Goal: Communication & Community: Answer question/provide support

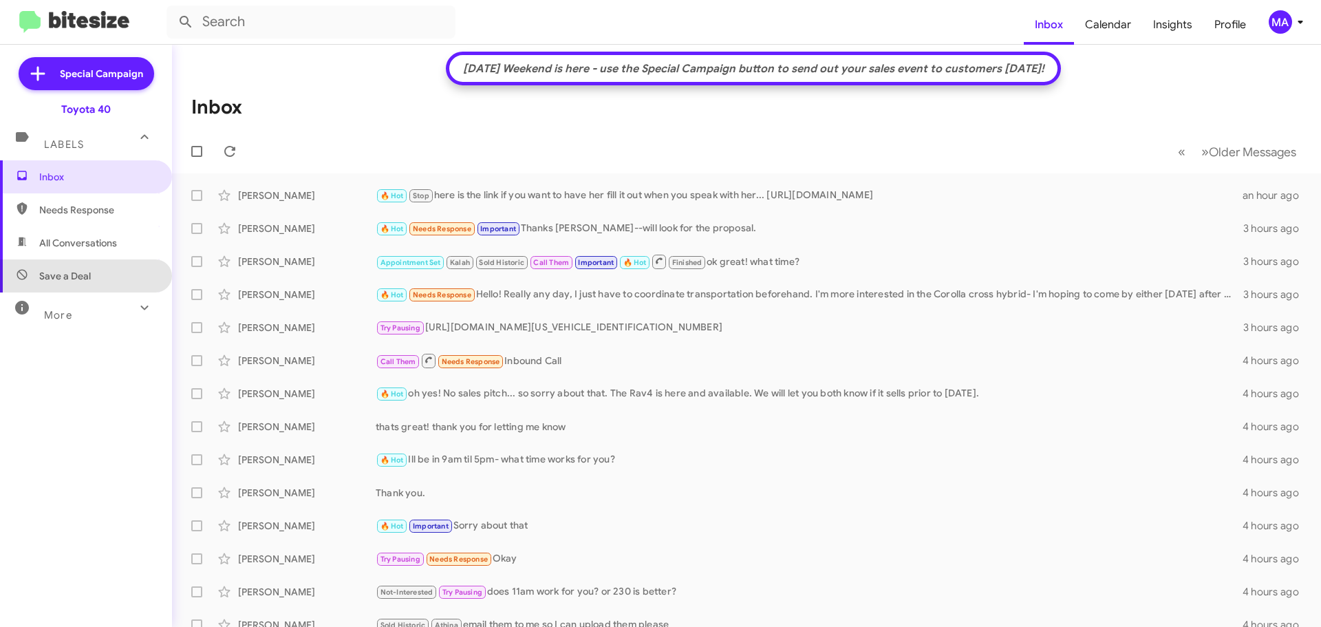
click at [88, 261] on span "Save a Deal" at bounding box center [86, 275] width 172 height 33
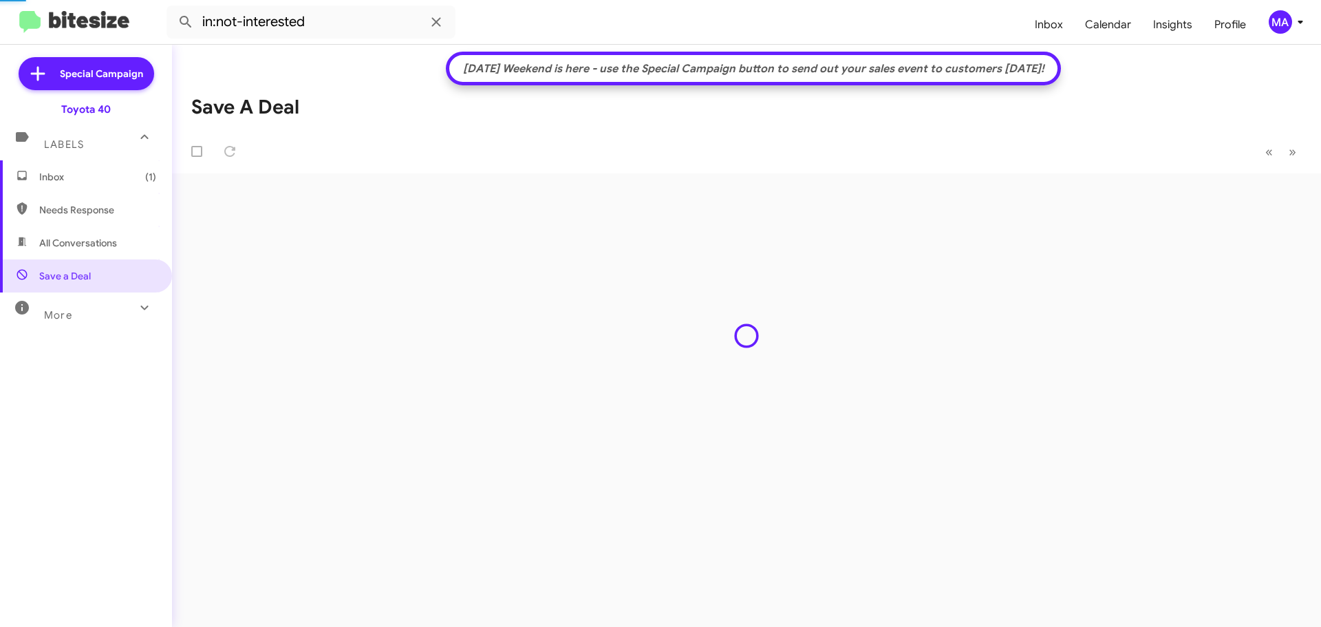
click at [88, 239] on span "All Conversations" at bounding box center [78, 243] width 78 height 14
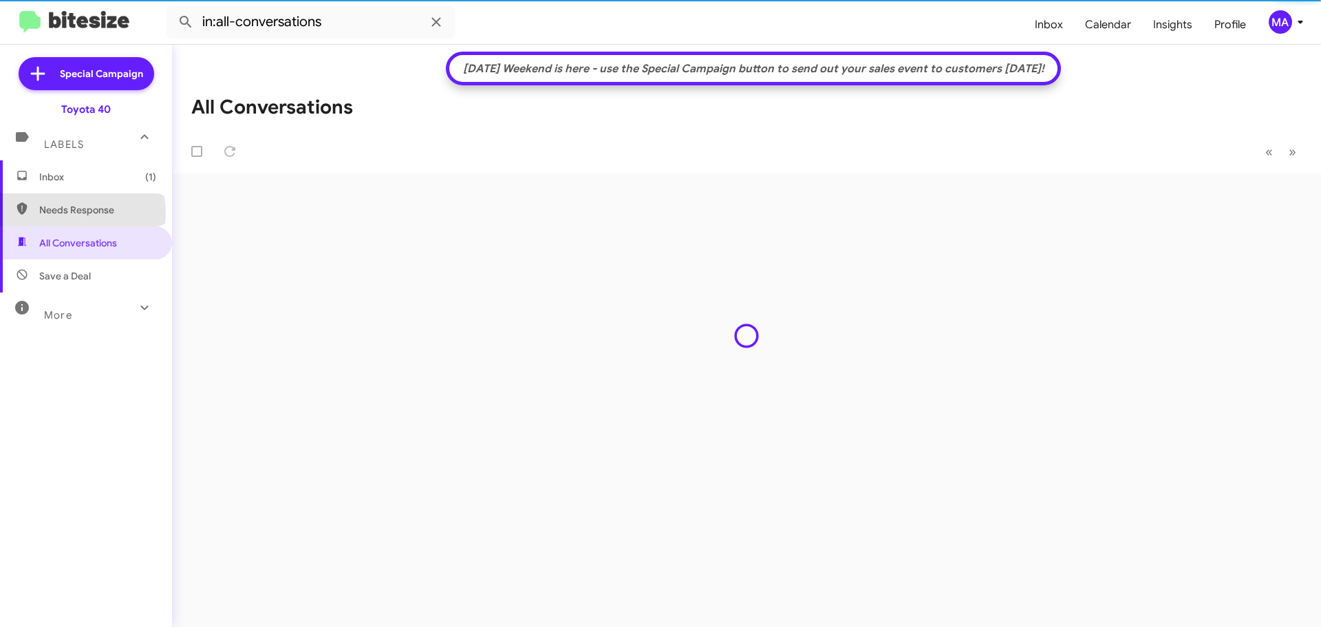
click at [82, 213] on span "Needs Response" at bounding box center [97, 210] width 117 height 14
type input "in:needs-response"
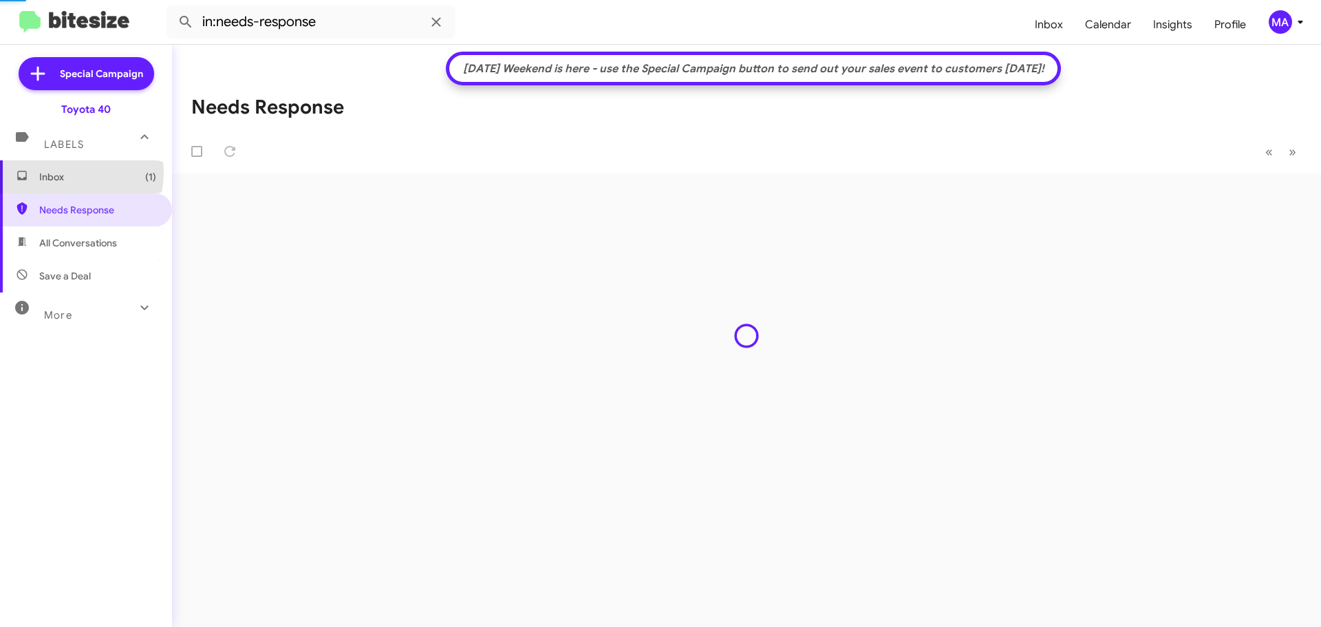
click at [74, 173] on span "Inbox (1)" at bounding box center [97, 177] width 117 height 14
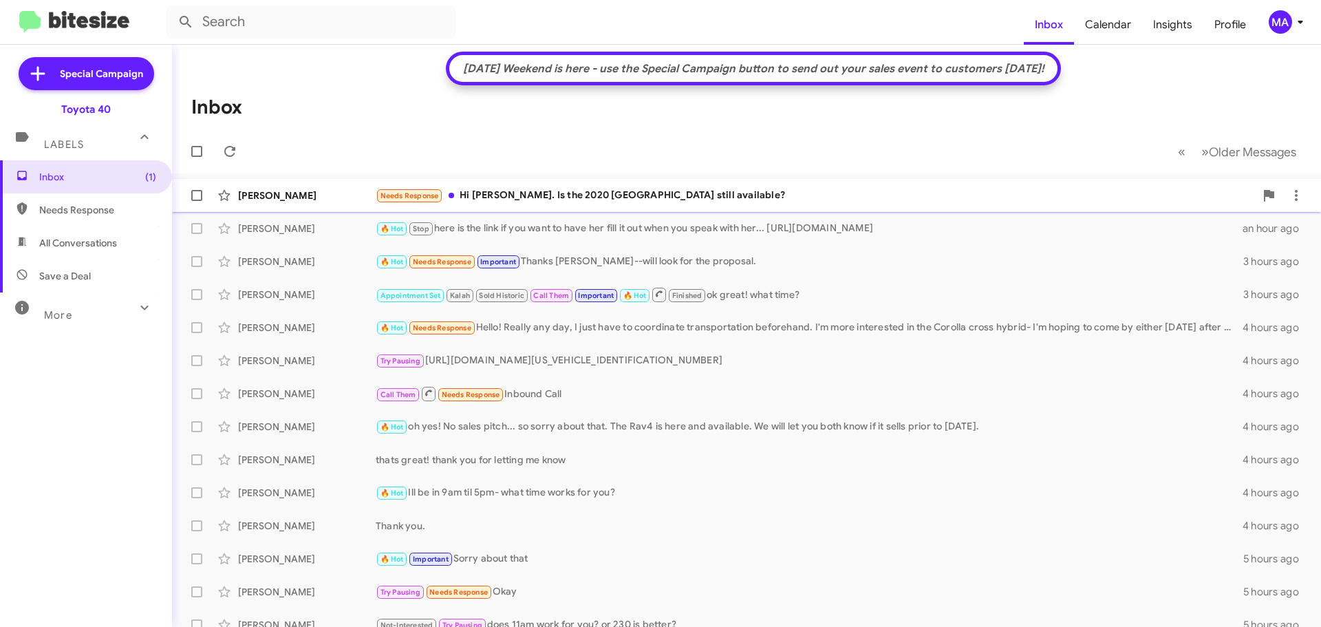
click at [575, 198] on div "Needs Response Hi [PERSON_NAME]. Is the 2020 [GEOGRAPHIC_DATA] still available?" at bounding box center [816, 196] width 880 height 16
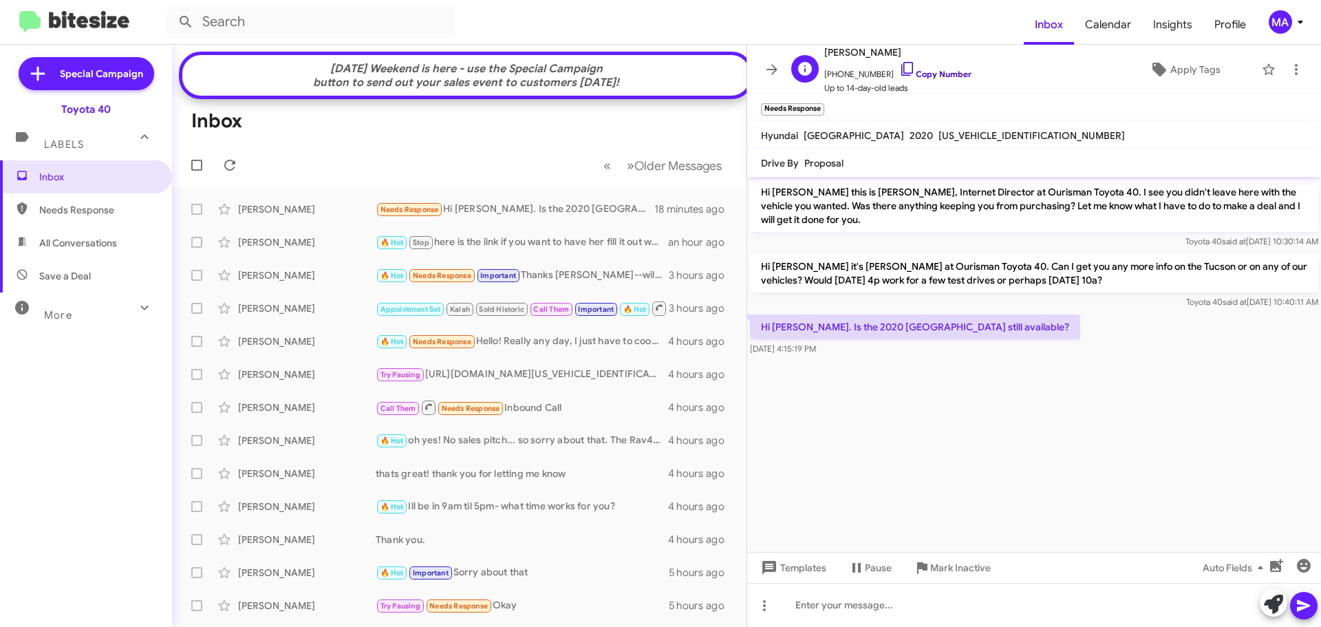
click at [902, 69] on icon at bounding box center [908, 69] width 12 height 14
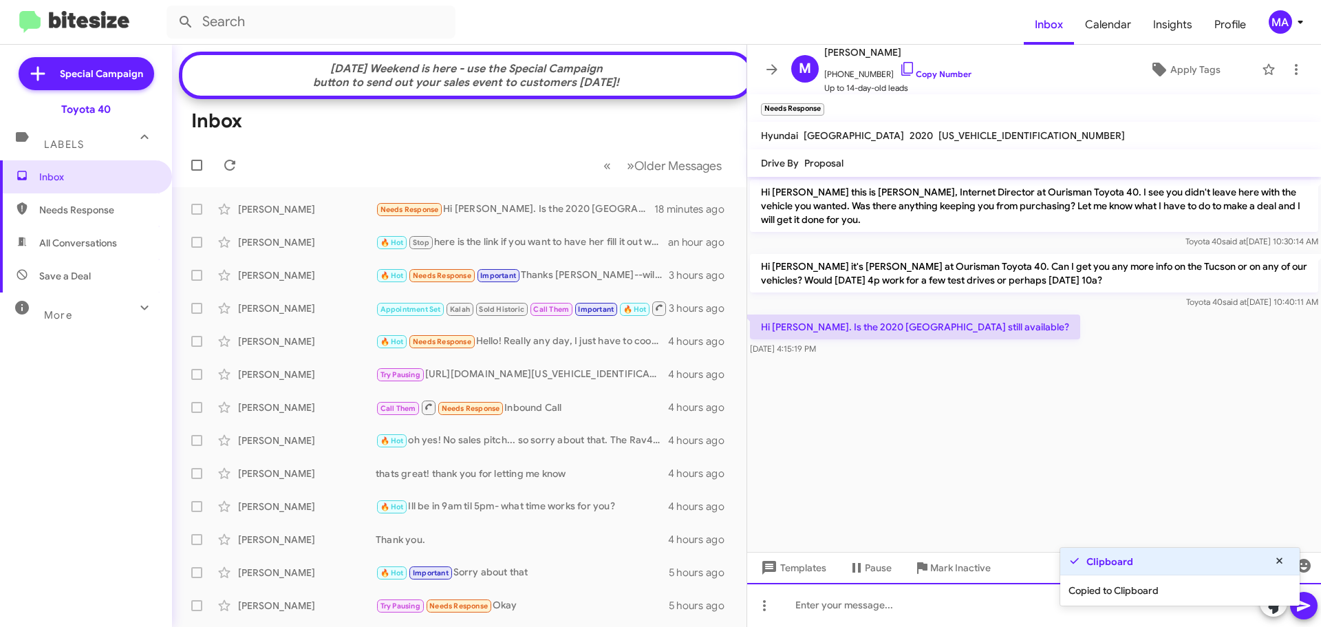
click at [880, 608] on div at bounding box center [1034, 605] width 574 height 44
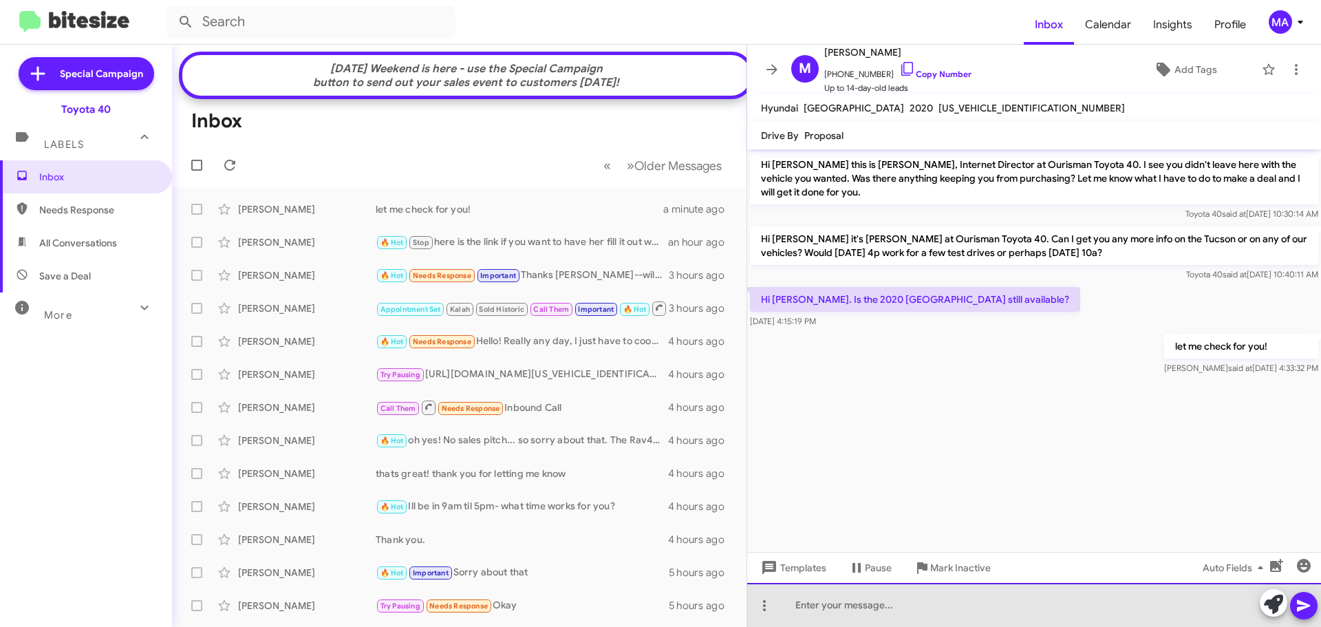
click at [957, 612] on div at bounding box center [1034, 605] width 574 height 44
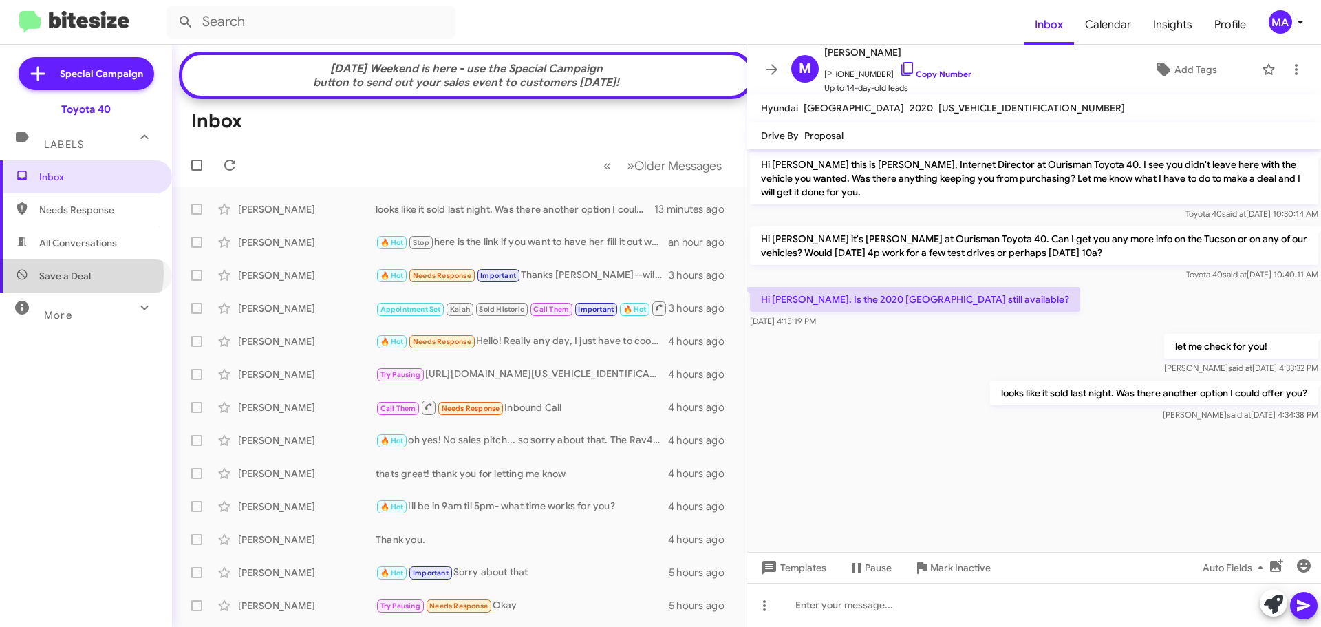
drag, startPoint x: 71, startPoint y: 273, endPoint x: 65, endPoint y: 255, distance: 19.4
click at [71, 273] on span "Save a Deal" at bounding box center [65, 276] width 52 height 14
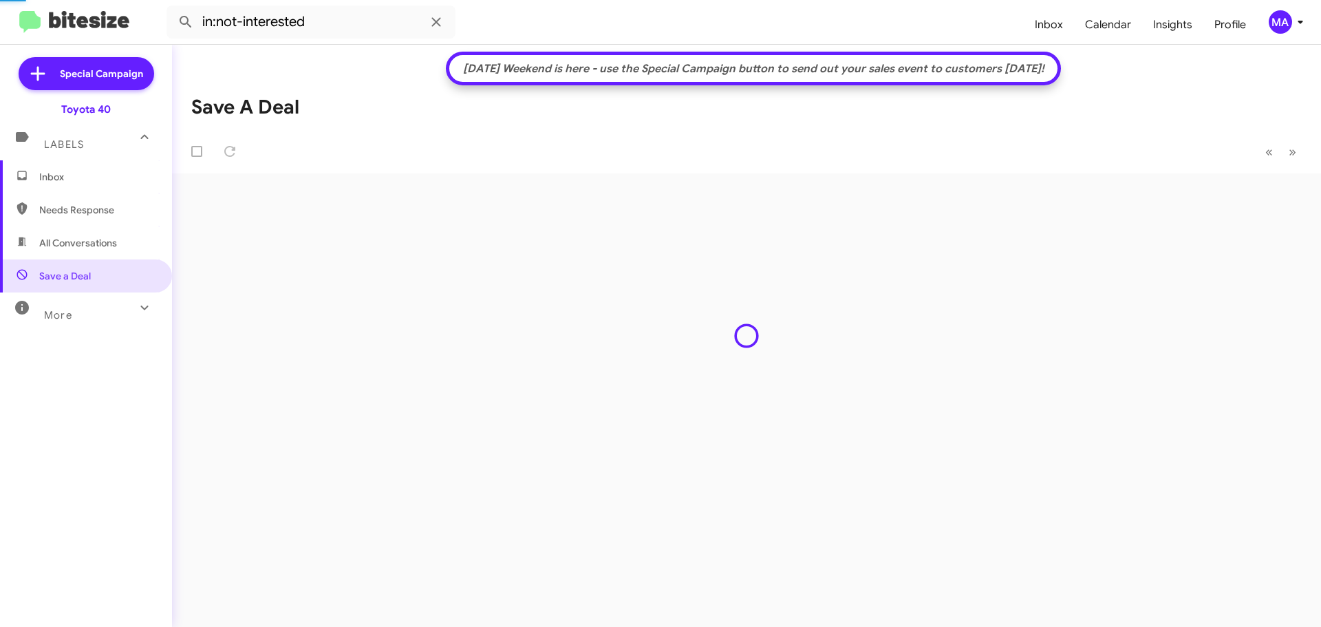
click at [65, 246] on span "All Conversations" at bounding box center [78, 243] width 78 height 14
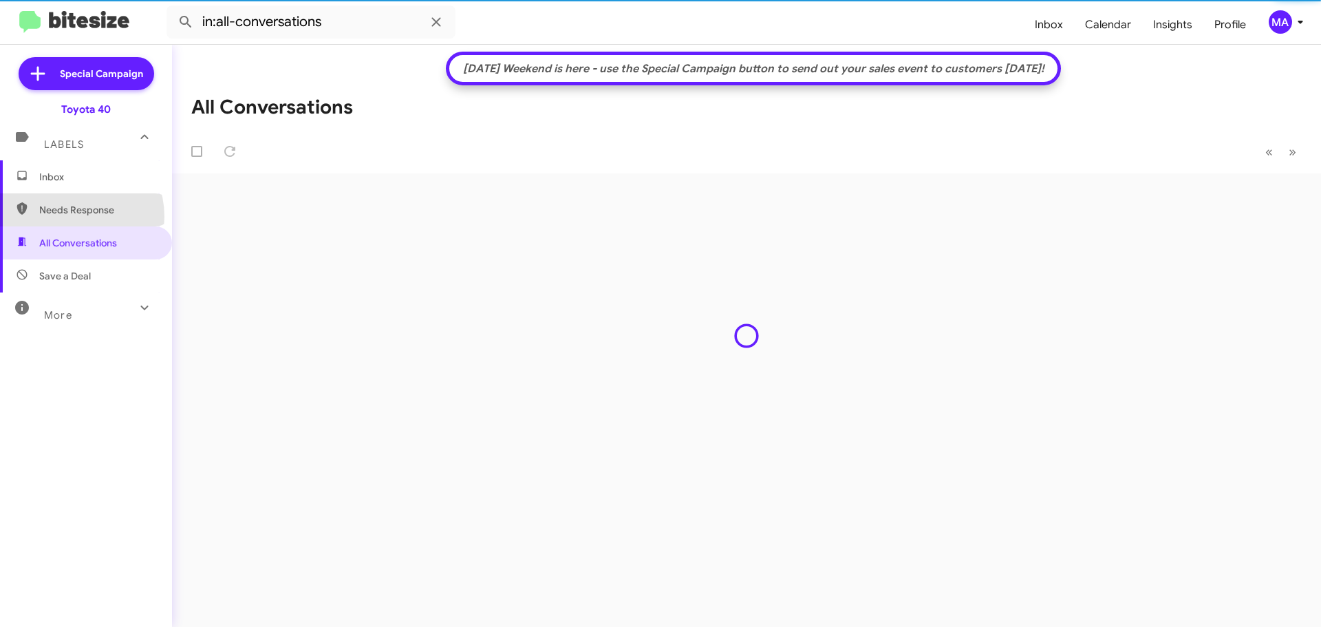
click at [65, 217] on span "Needs Response" at bounding box center [86, 209] width 172 height 33
type input "in:needs-response"
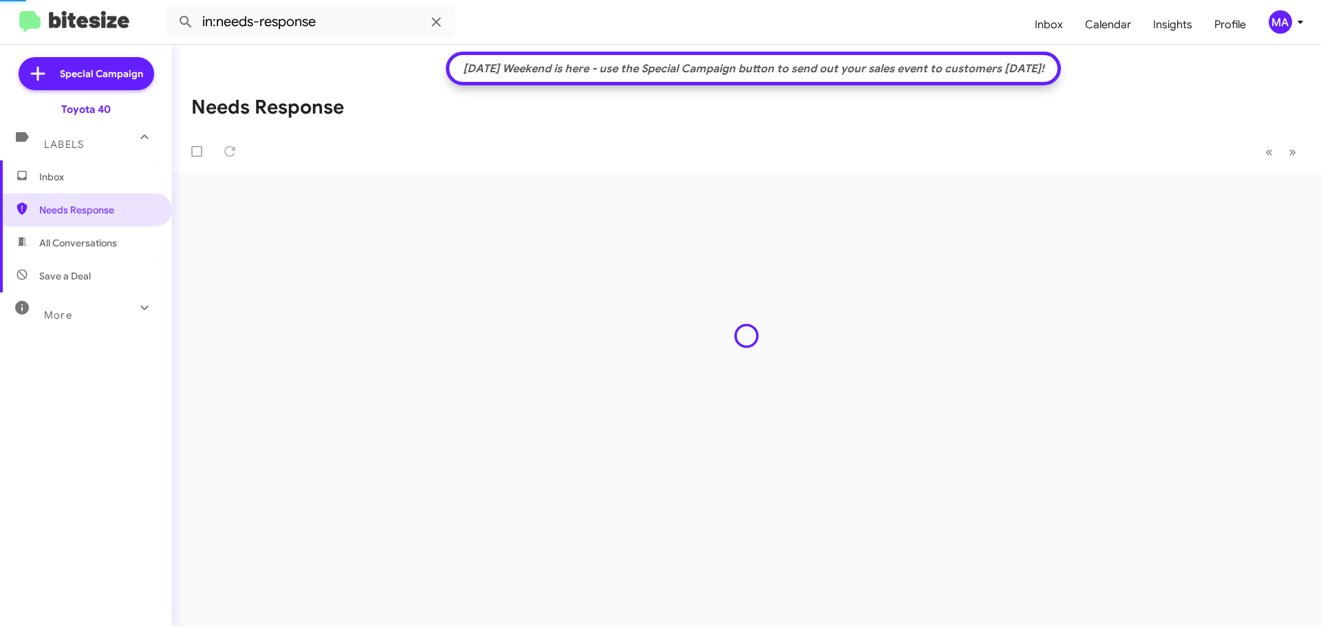
click at [61, 182] on span "Inbox" at bounding box center [97, 177] width 117 height 14
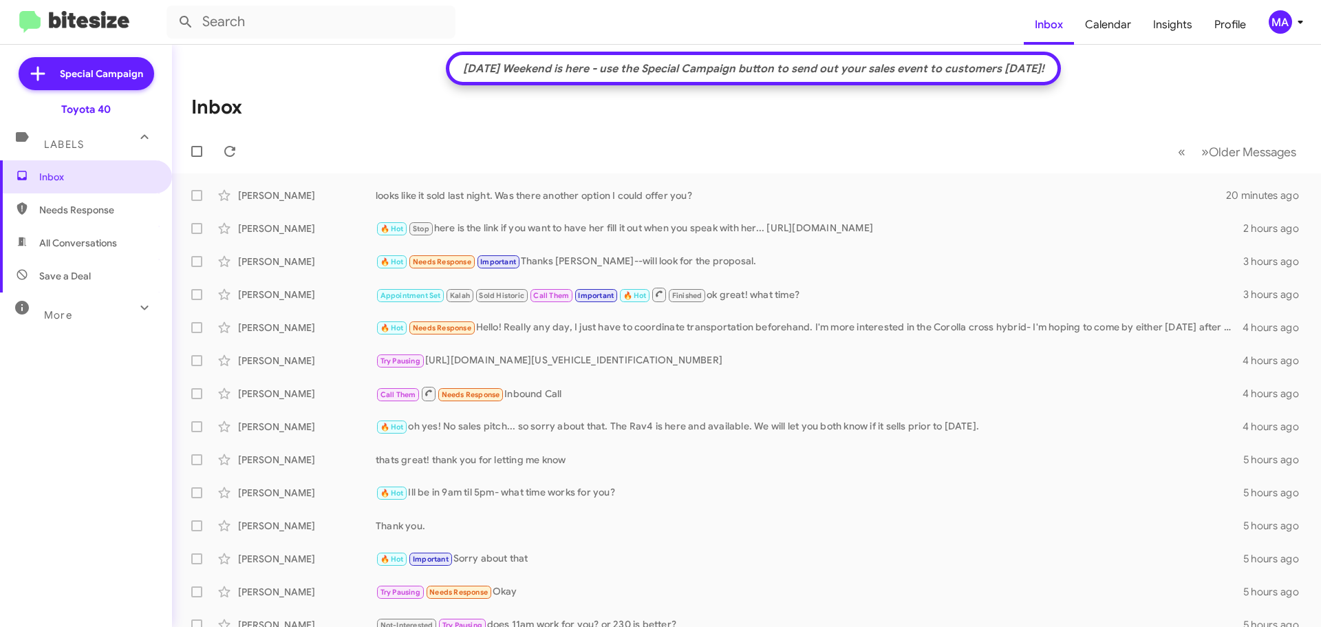
click at [96, 278] on span "Save a Deal" at bounding box center [86, 275] width 172 height 33
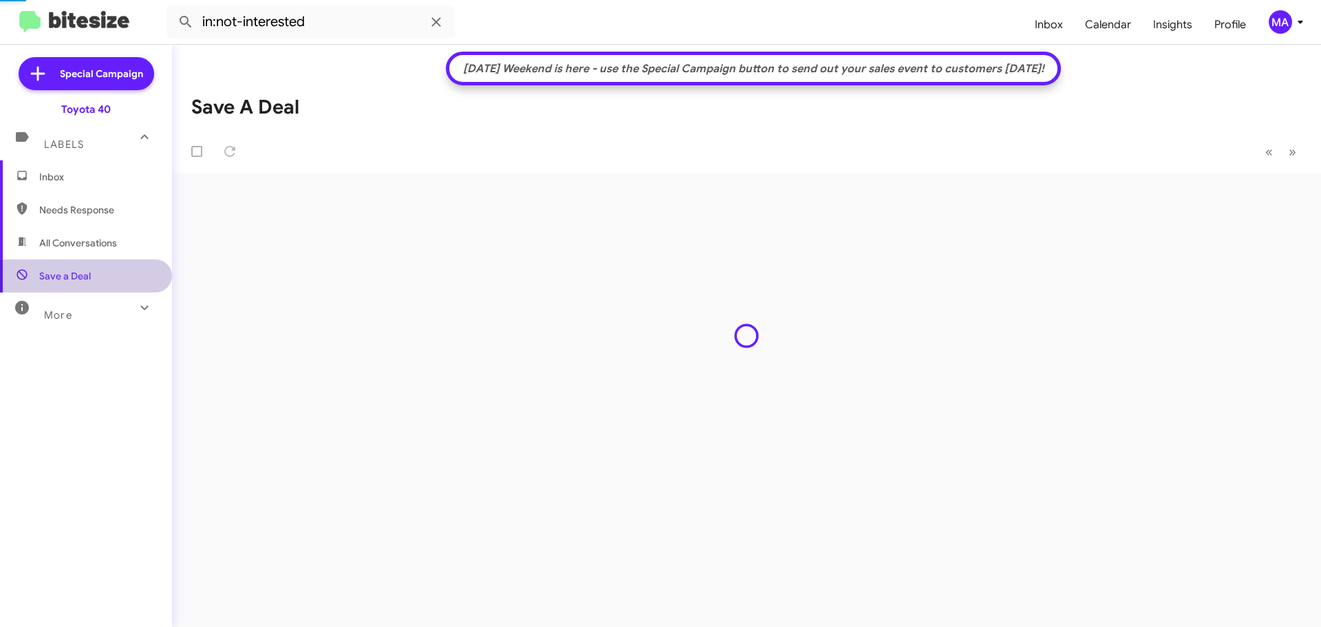
click at [93, 255] on span "All Conversations" at bounding box center [86, 242] width 172 height 33
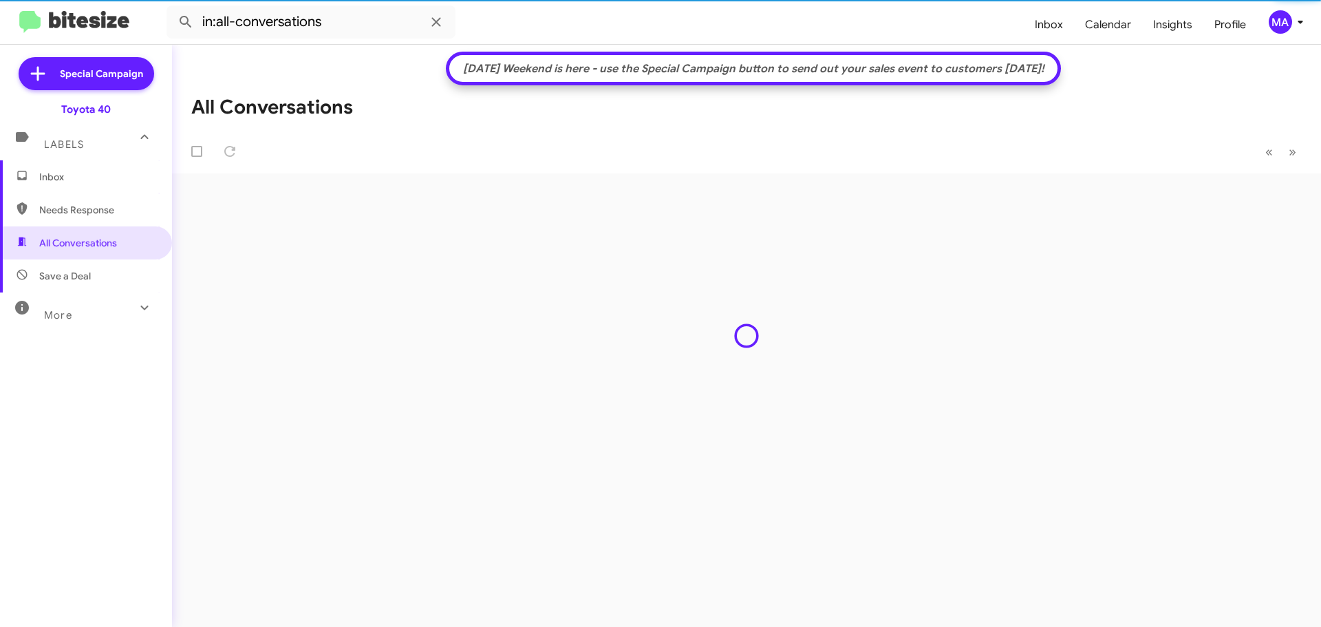
click at [85, 214] on span "Needs Response" at bounding box center [97, 210] width 117 height 14
type input "in:needs-response"
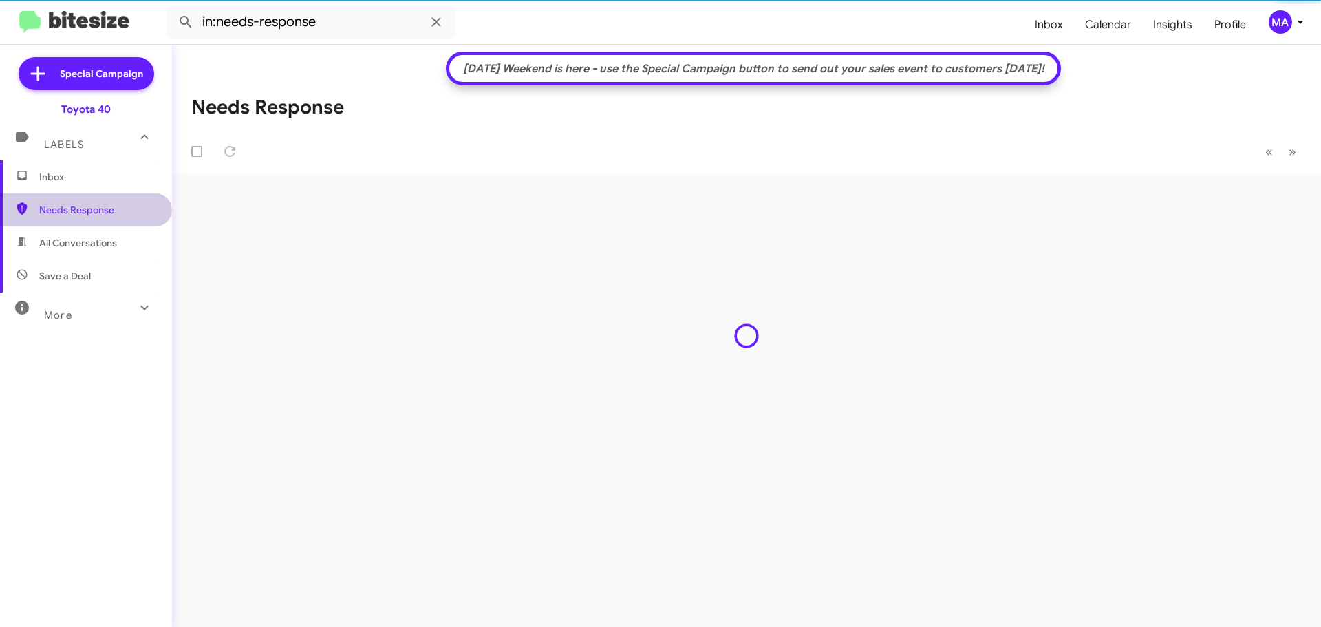
click at [68, 171] on span "Inbox" at bounding box center [97, 177] width 117 height 14
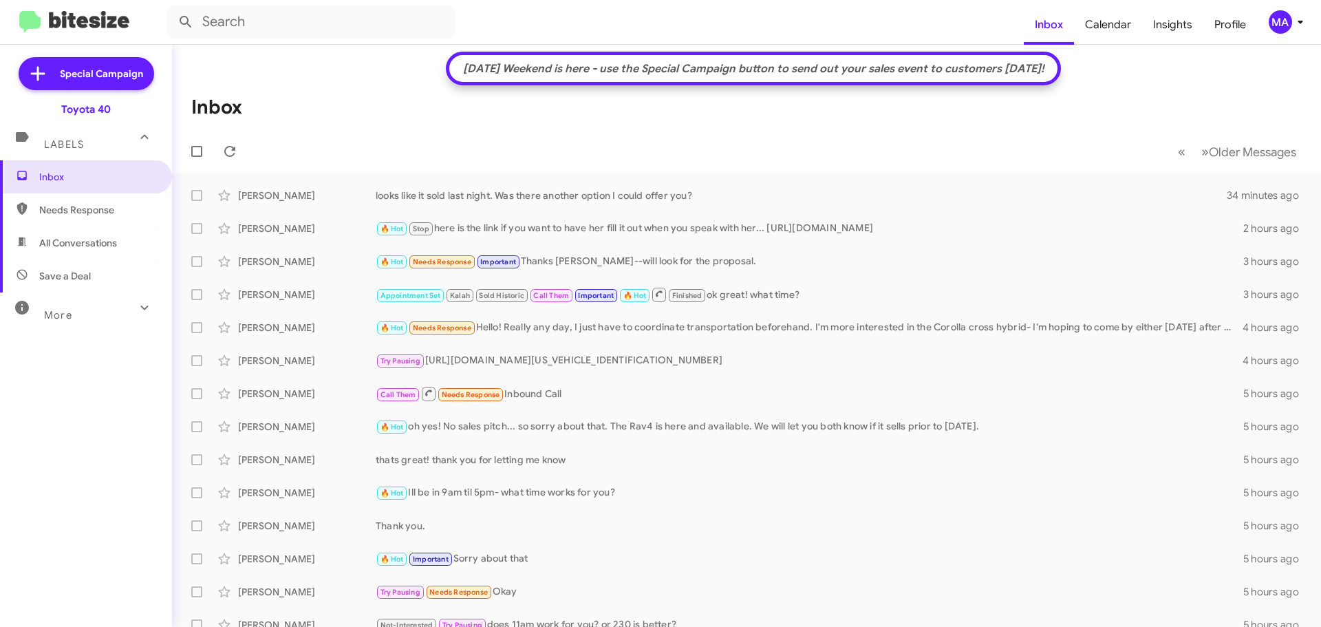
click at [121, 202] on span "Needs Response" at bounding box center [86, 209] width 172 height 33
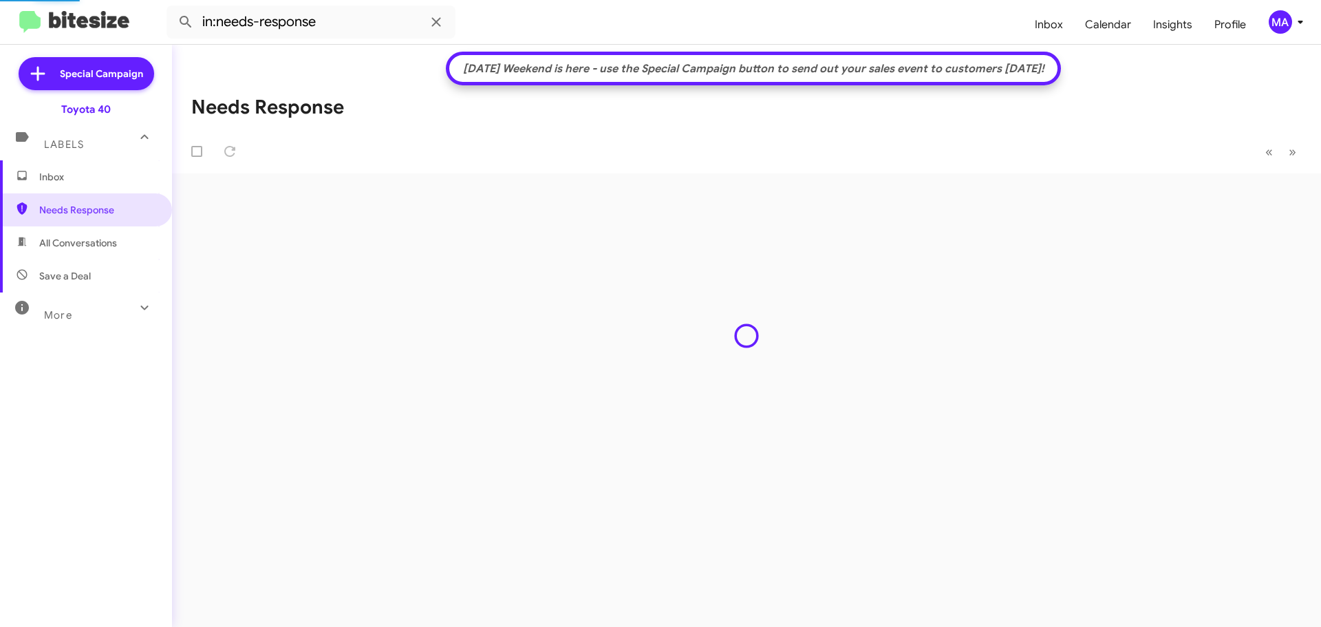
click at [118, 237] on span "All Conversations" at bounding box center [86, 242] width 172 height 33
type input "in:all-conversations"
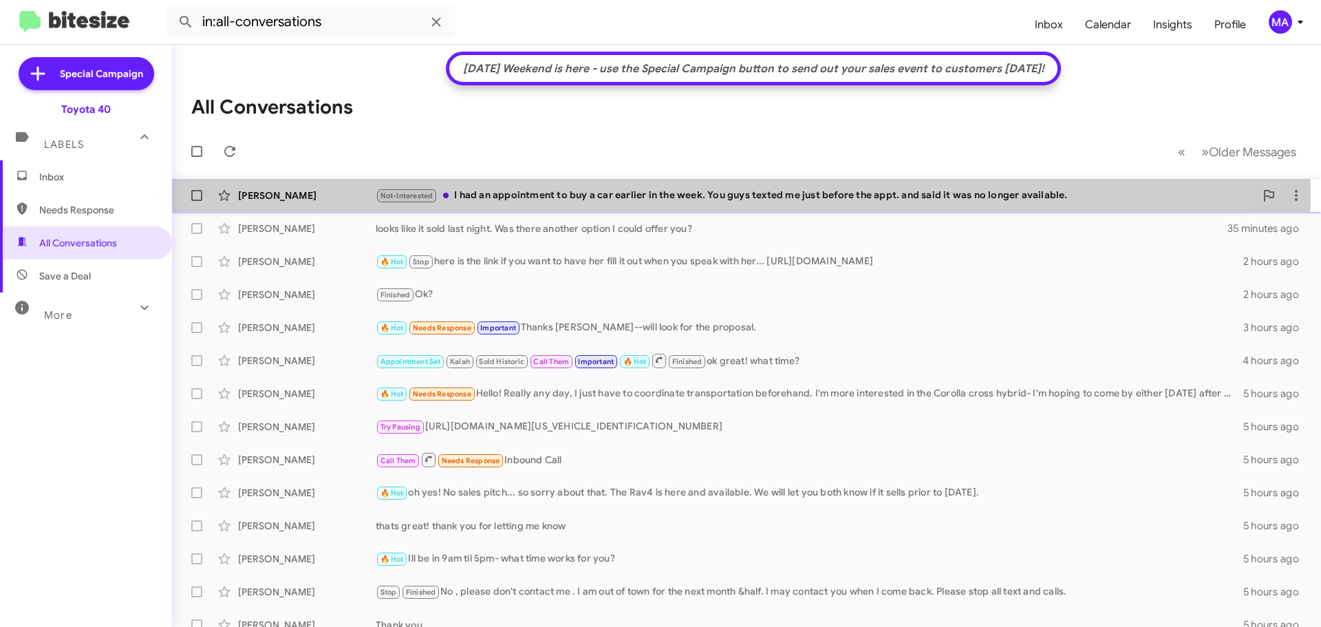
click at [582, 198] on div "Not-Interested I had an appointment to buy a car earlier in the week. You guys …" at bounding box center [816, 196] width 880 height 16
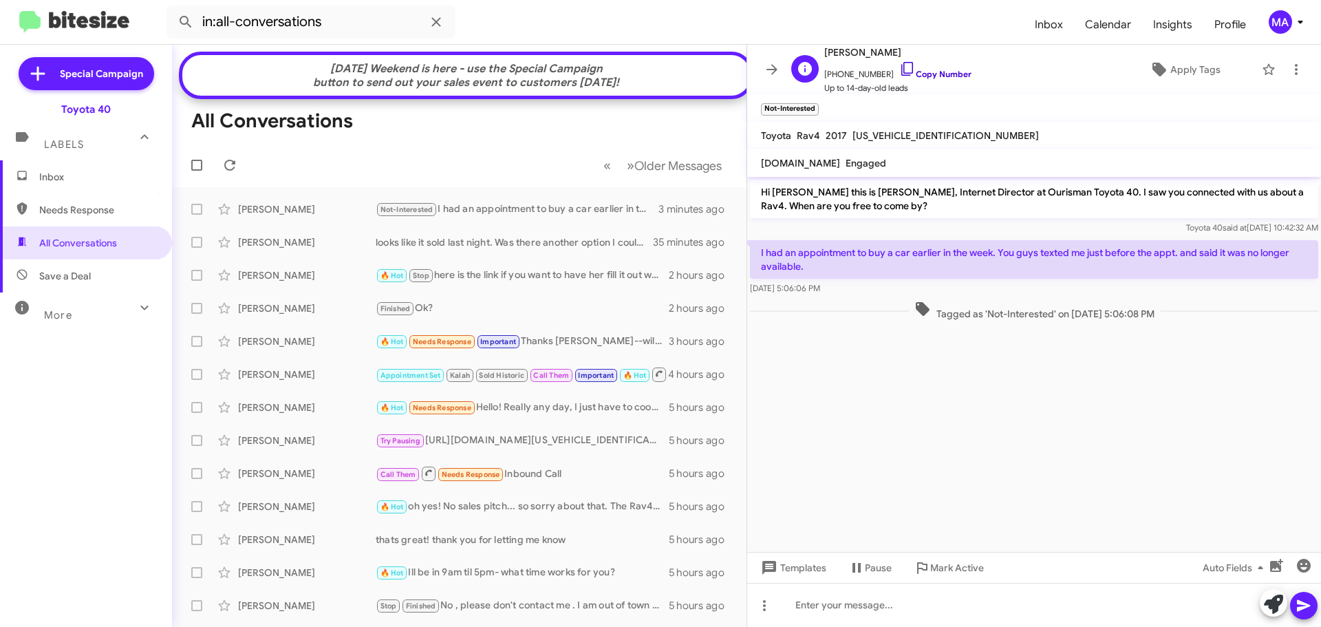
click at [902, 70] on icon at bounding box center [908, 69] width 12 height 14
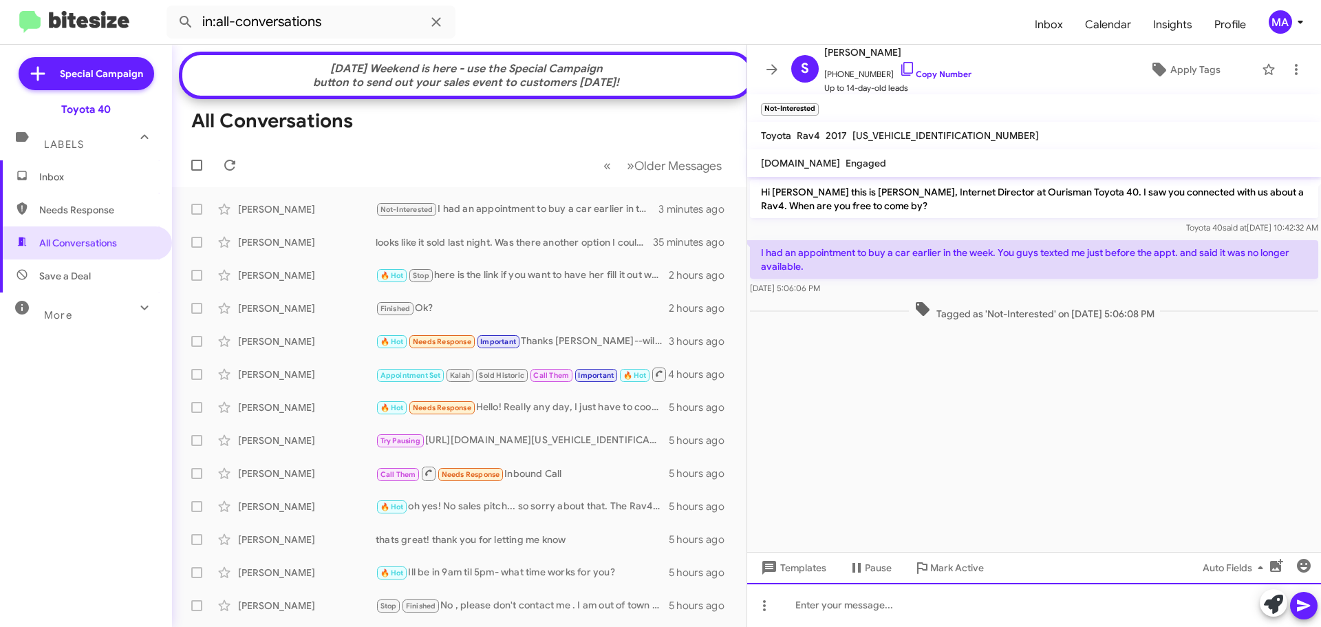
click at [909, 609] on div at bounding box center [1034, 605] width 574 height 44
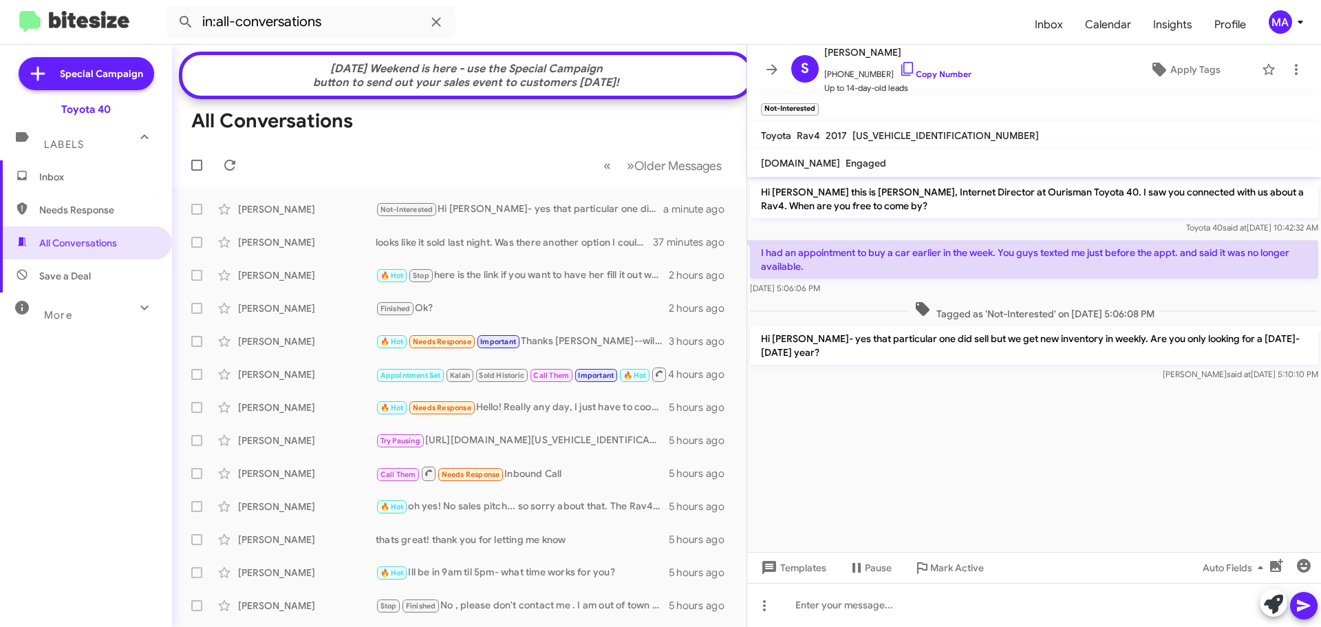
click at [83, 182] on span "Inbox" at bounding box center [97, 177] width 117 height 14
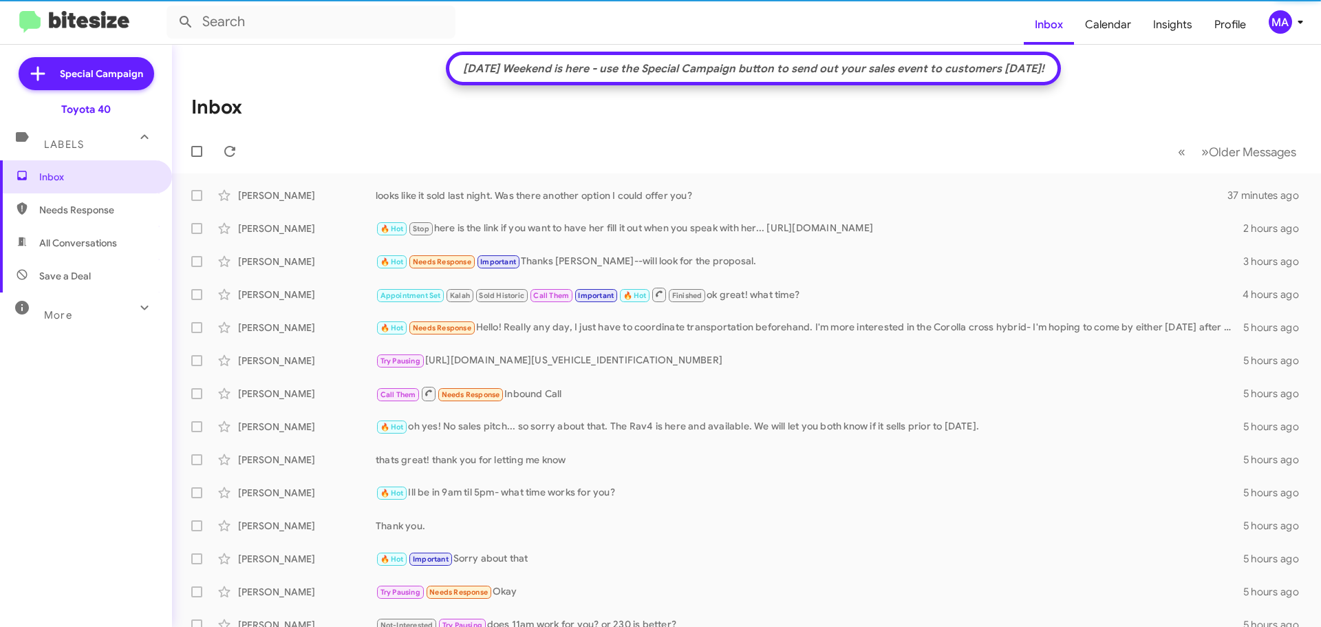
click at [87, 277] on span "Save a Deal" at bounding box center [65, 276] width 52 height 14
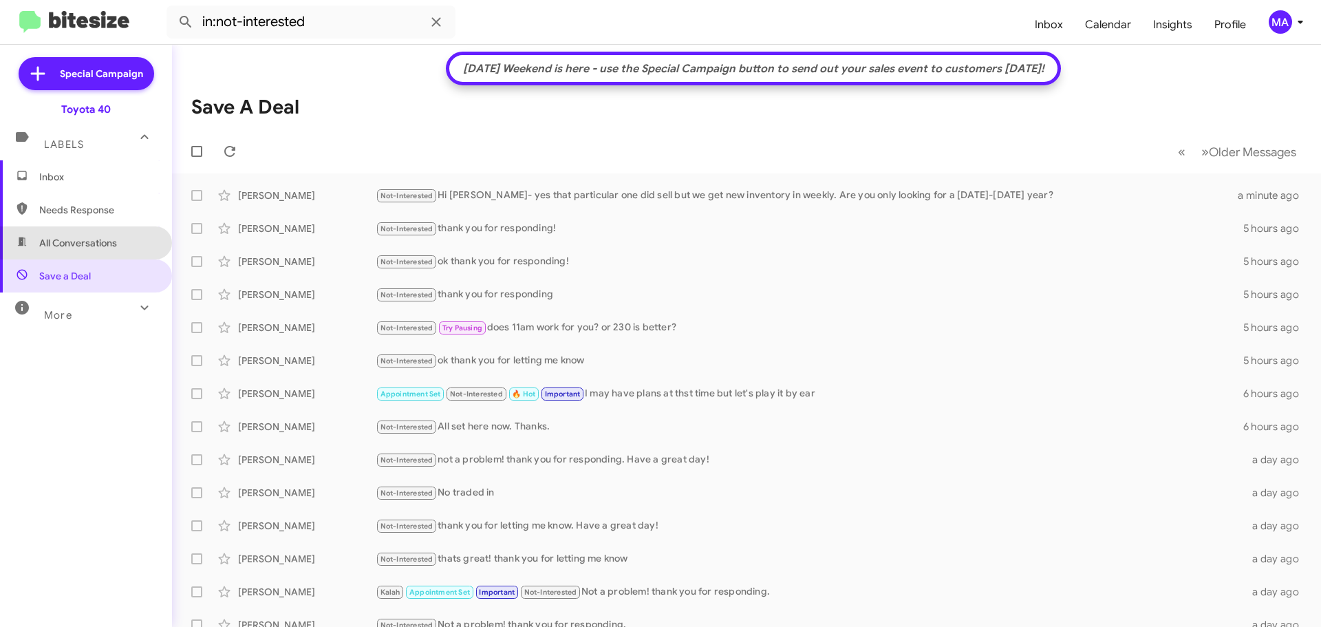
click at [114, 242] on span "All Conversations" at bounding box center [78, 243] width 78 height 14
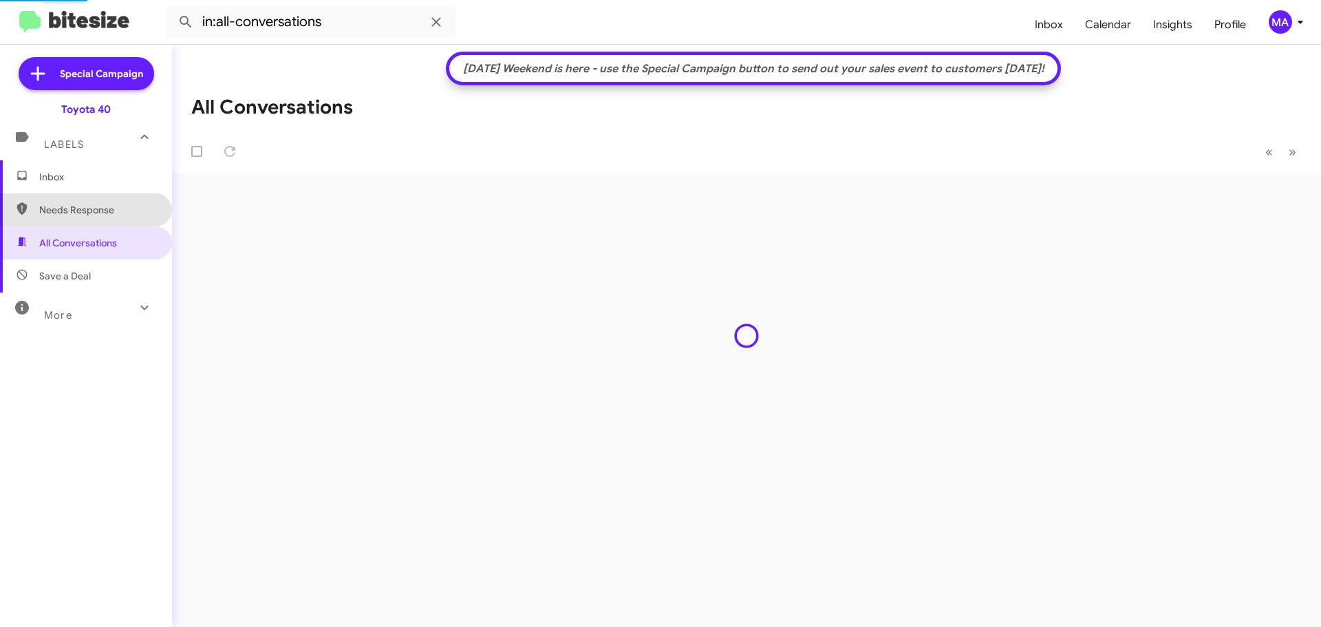
click at [94, 211] on span "Needs Response" at bounding box center [97, 210] width 117 height 14
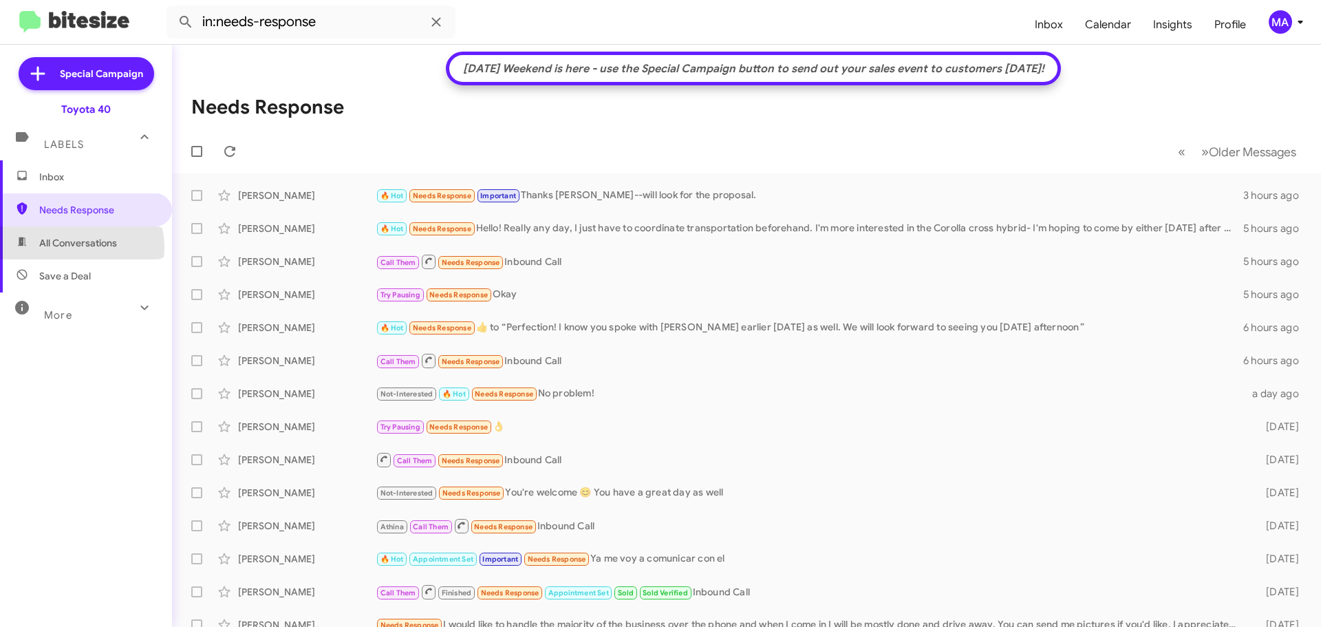
click at [81, 247] on span "All Conversations" at bounding box center [78, 243] width 78 height 14
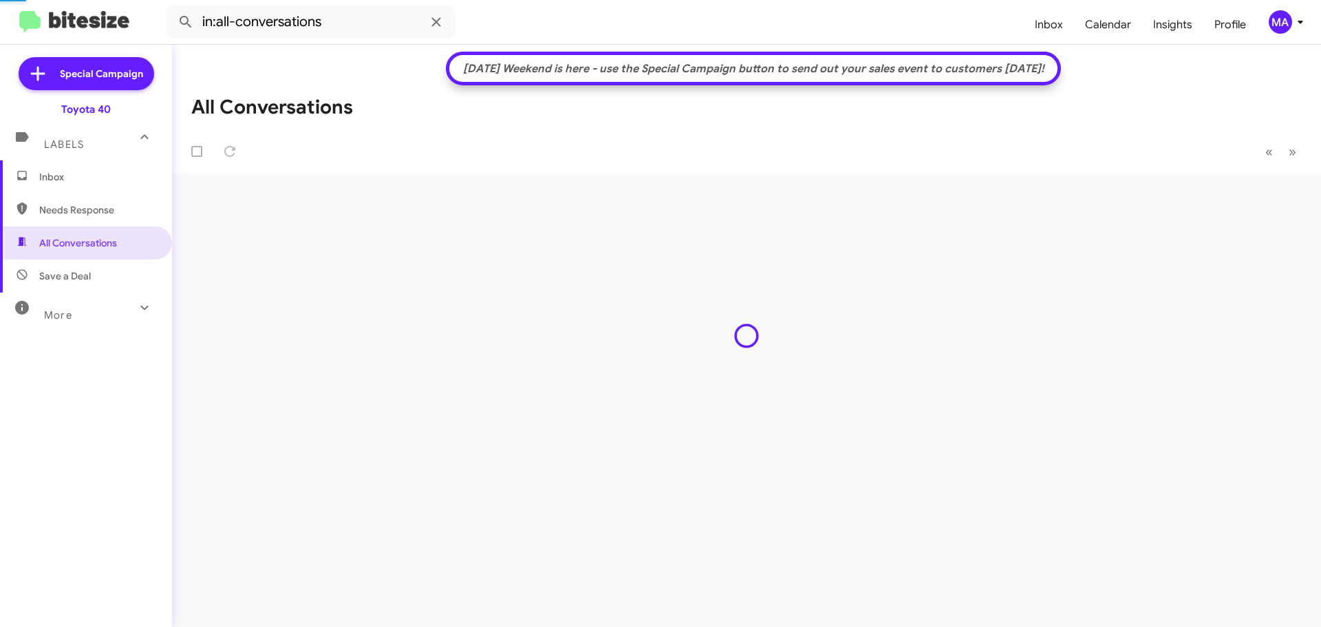
click at [83, 273] on span "Save a Deal" at bounding box center [65, 276] width 52 height 14
type input "in:not-interested"
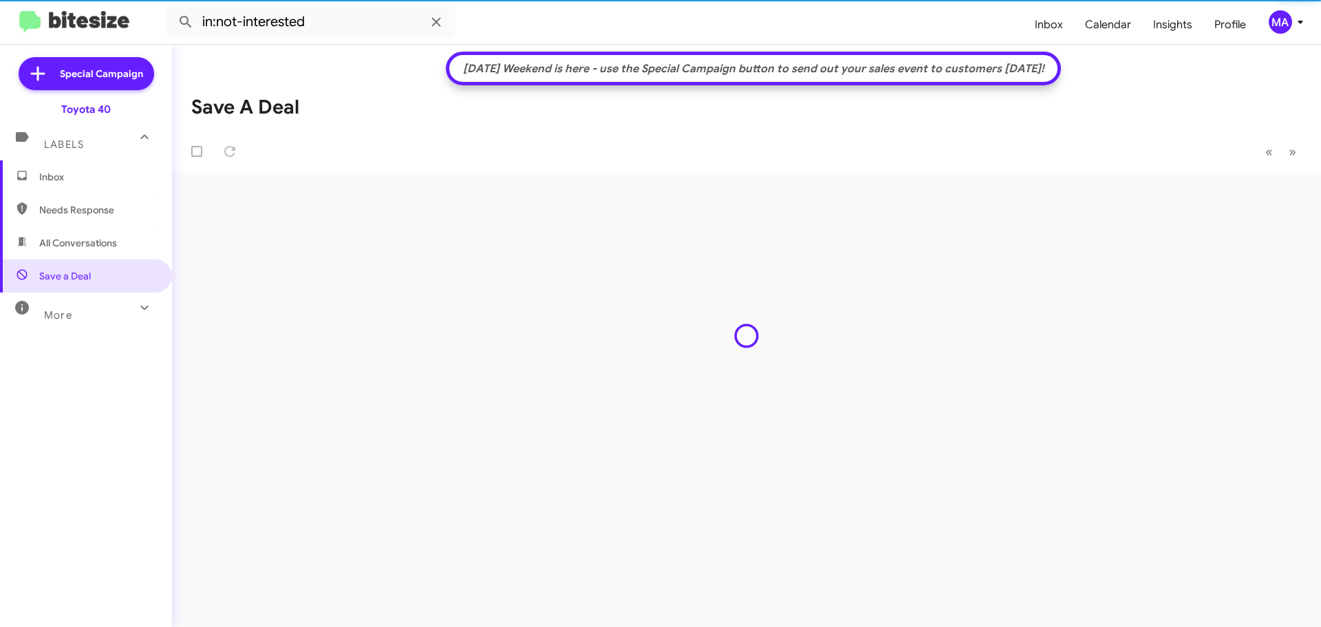
click at [65, 175] on span "Inbox" at bounding box center [97, 177] width 117 height 14
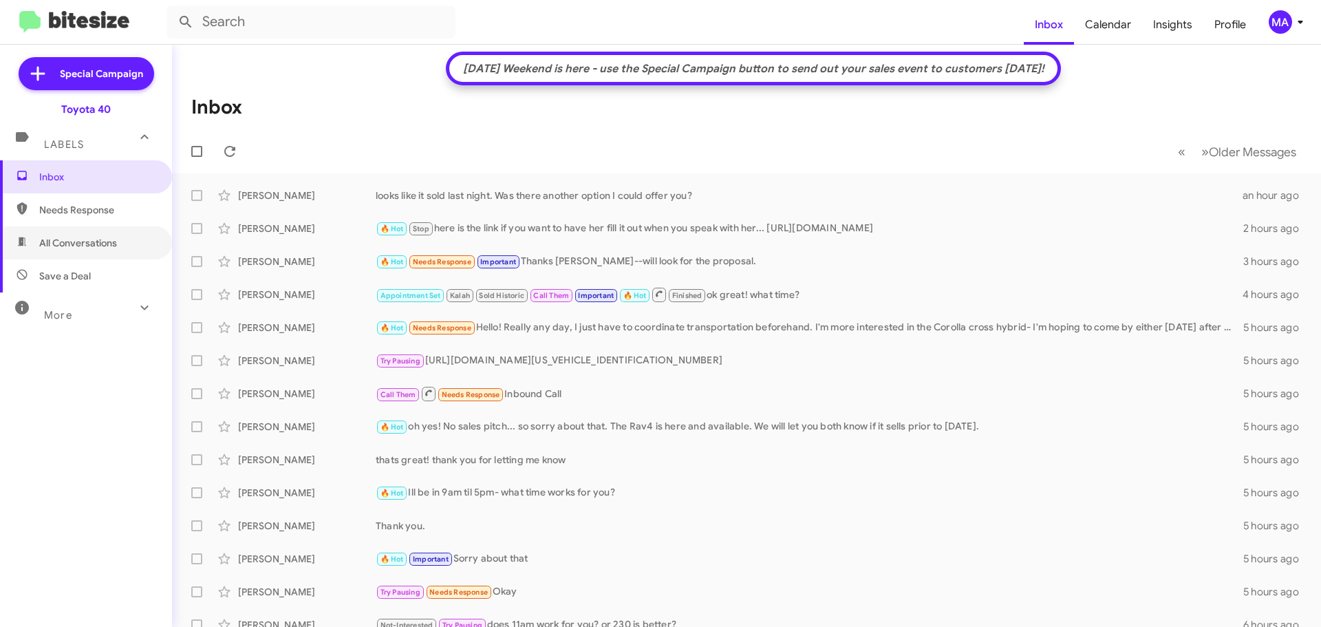
drag, startPoint x: 114, startPoint y: 244, endPoint x: 114, endPoint y: 265, distance: 20.6
click at [114, 246] on span "All Conversations" at bounding box center [78, 243] width 78 height 14
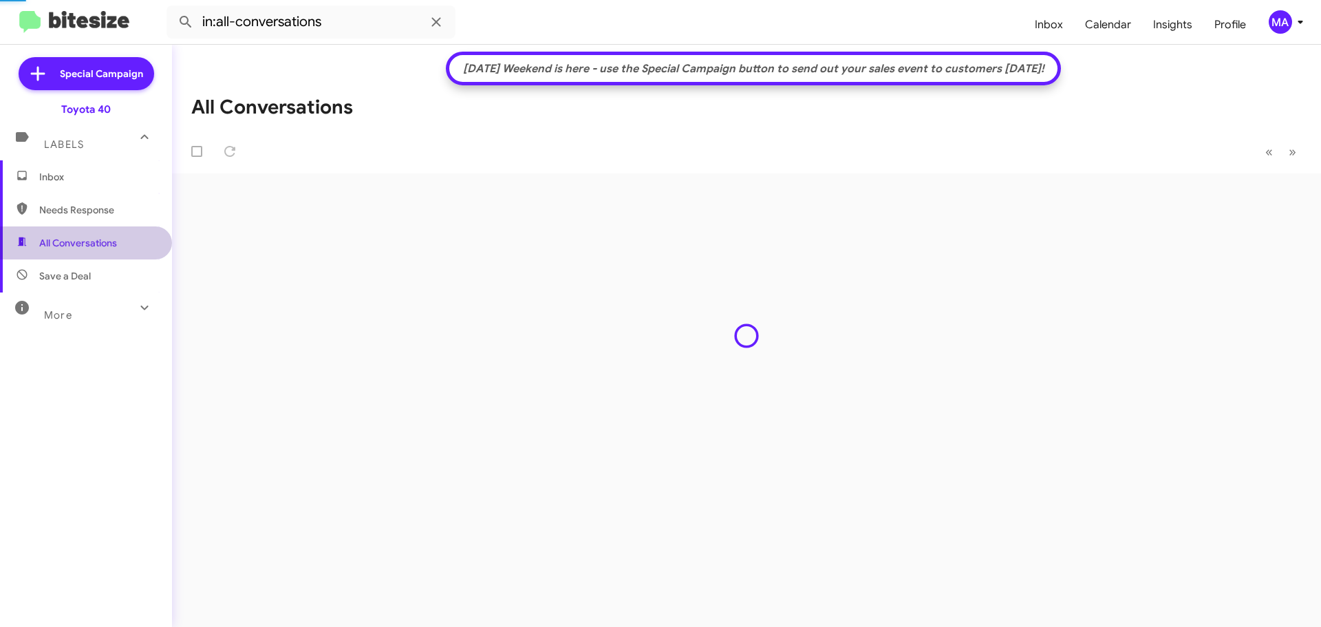
click at [114, 270] on span "Save a Deal" at bounding box center [86, 275] width 172 height 33
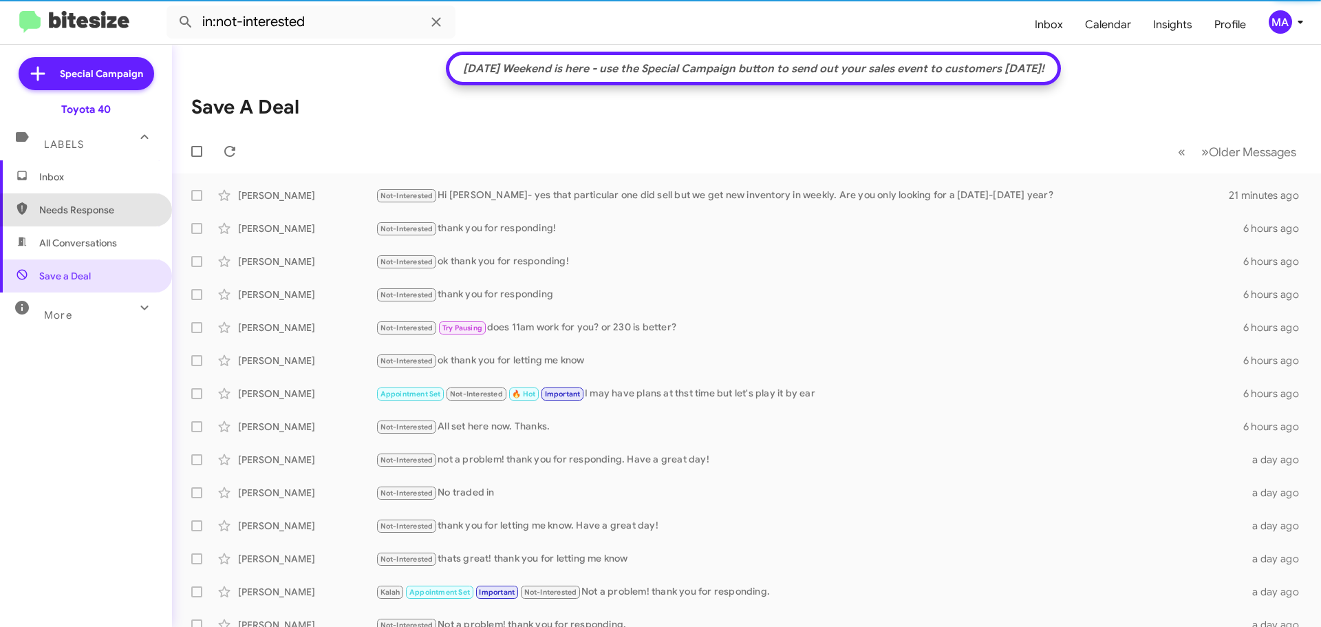
click at [89, 214] on span "Needs Response" at bounding box center [97, 210] width 117 height 14
type input "in:needs-response"
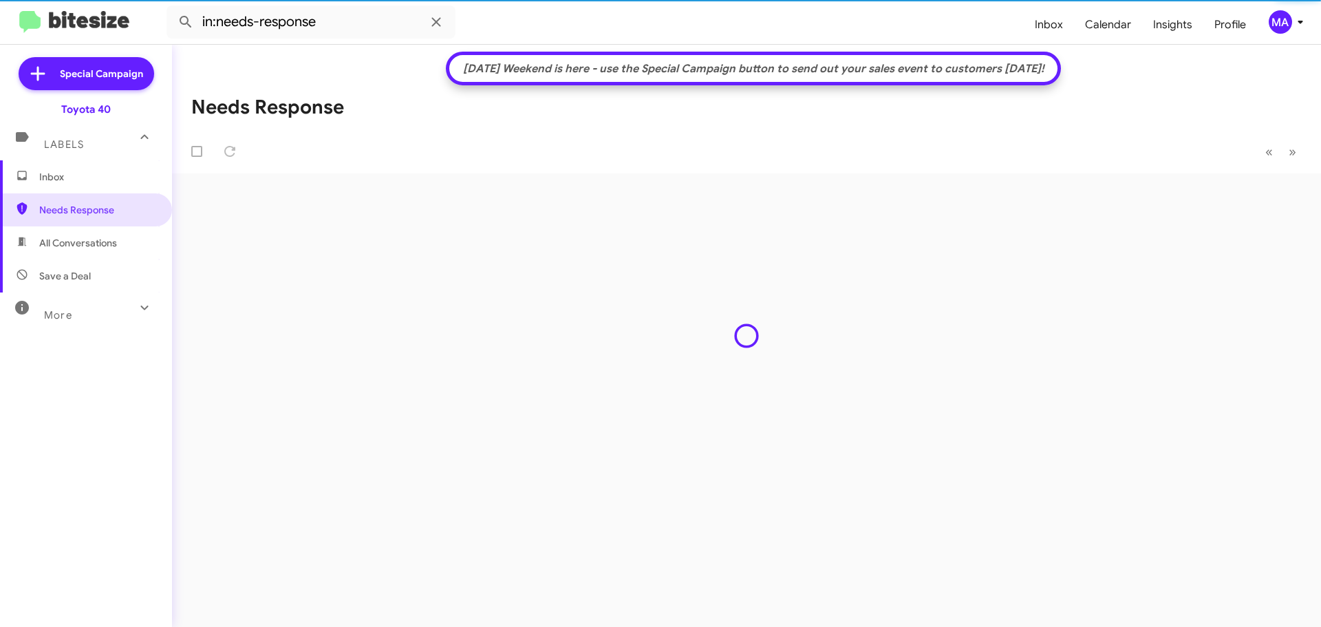
click at [69, 183] on span "Inbox" at bounding box center [97, 177] width 117 height 14
